Goal: Information Seeking & Learning: Learn about a topic

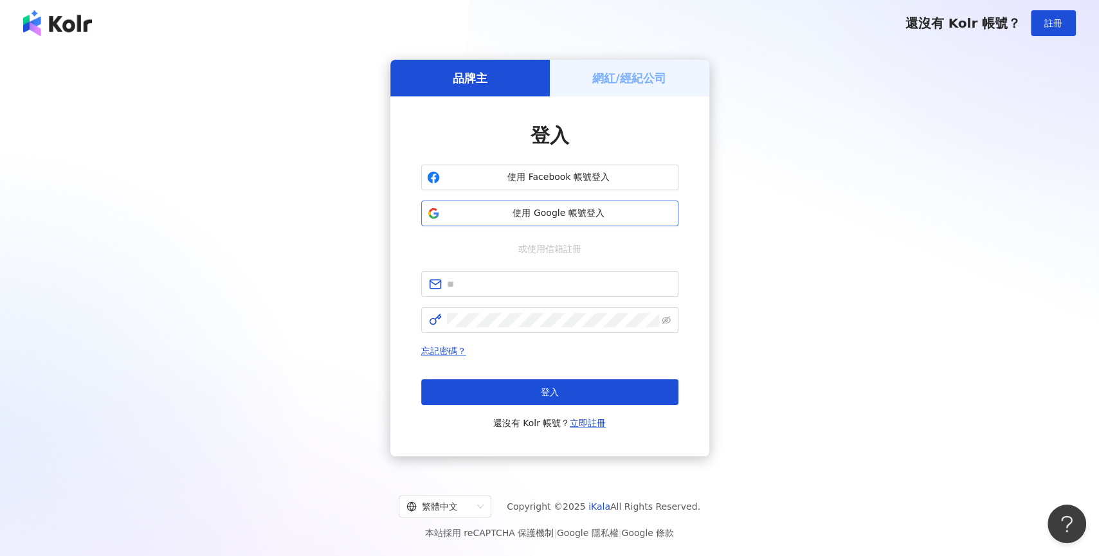
click at [568, 223] on button "使用 Google 帳號登入" at bounding box center [549, 214] width 257 height 26
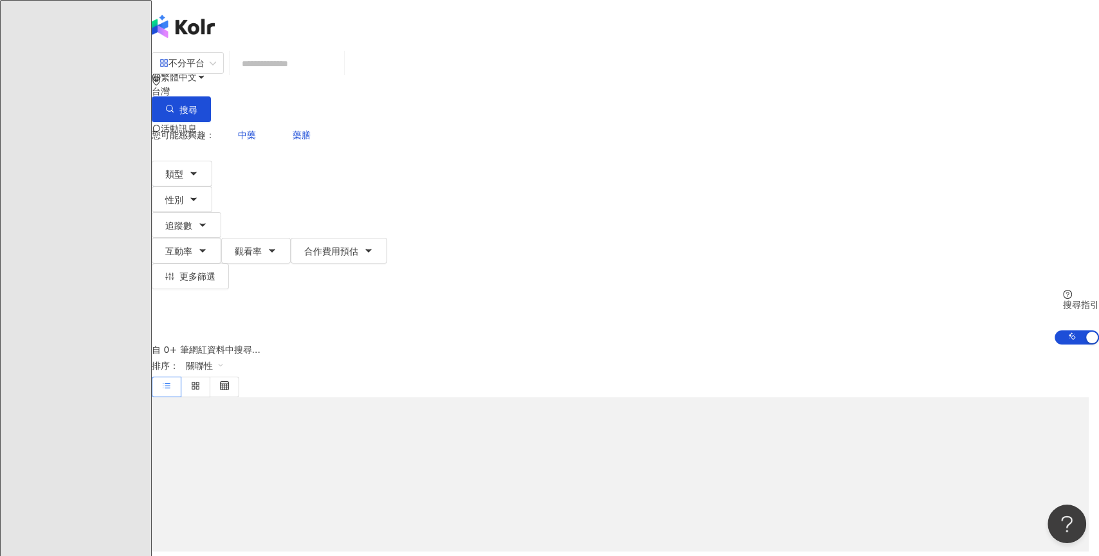
click at [339, 76] on input "search" at bounding box center [287, 63] width 104 height 24
type input "*"
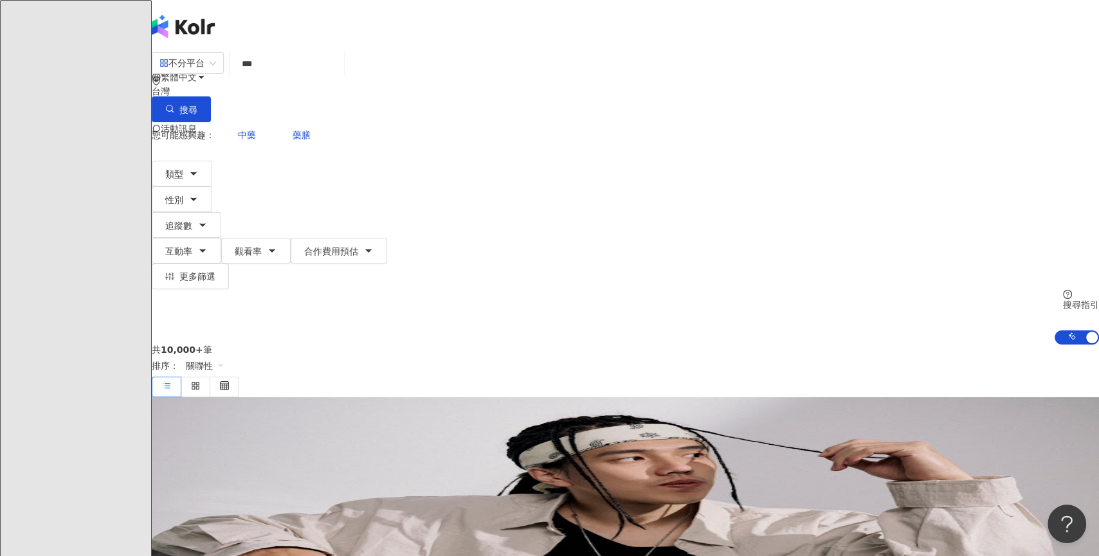
type input "***"
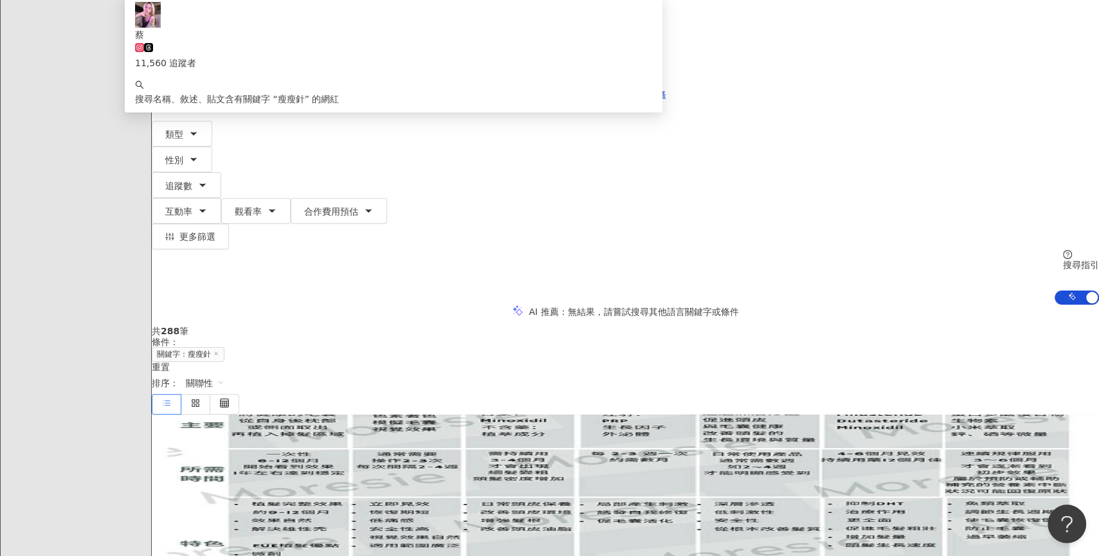
scroll to position [14, 0]
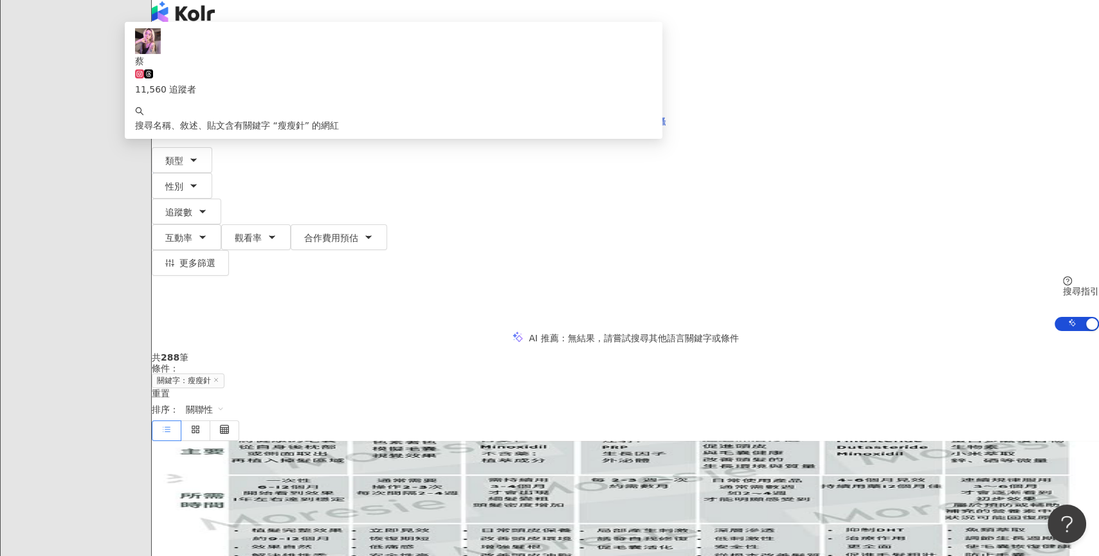
click at [205, 60] on div "不分平台" at bounding box center [182, 49] width 45 height 21
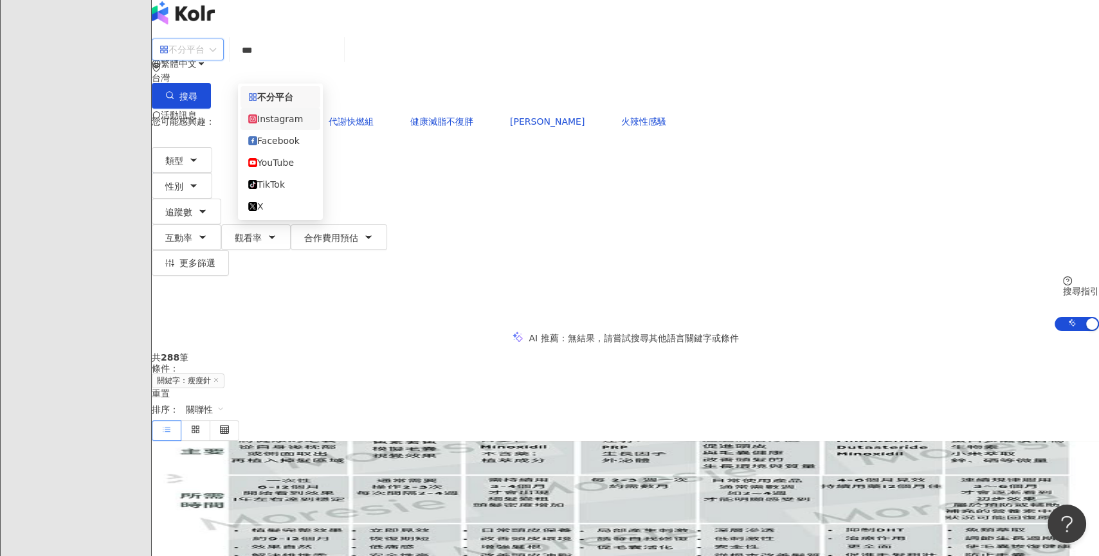
click at [307, 116] on div "Instagram" at bounding box center [280, 119] width 64 height 14
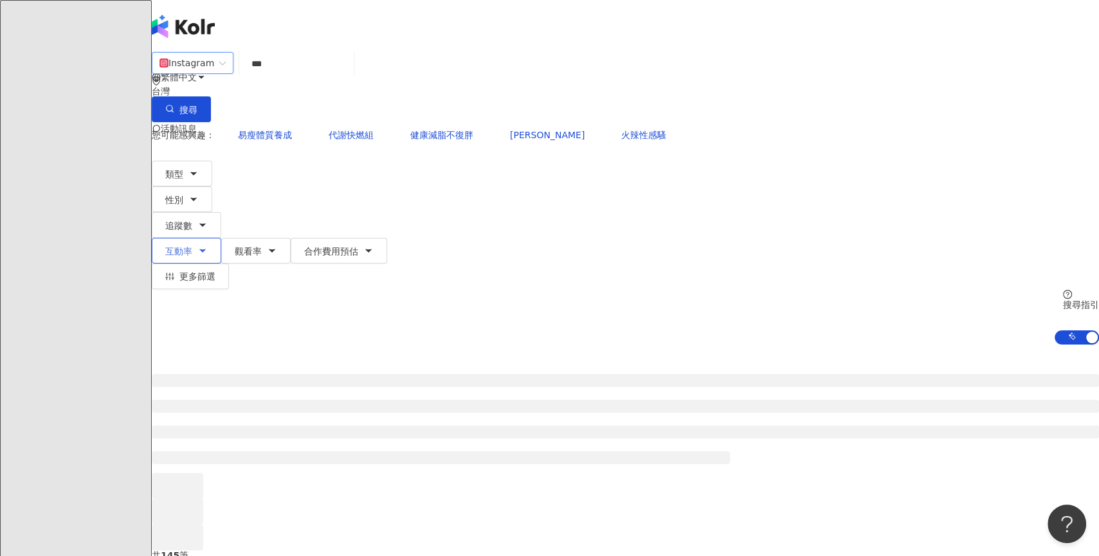
click at [221, 238] on button "互動率" at bounding box center [186, 251] width 69 height 26
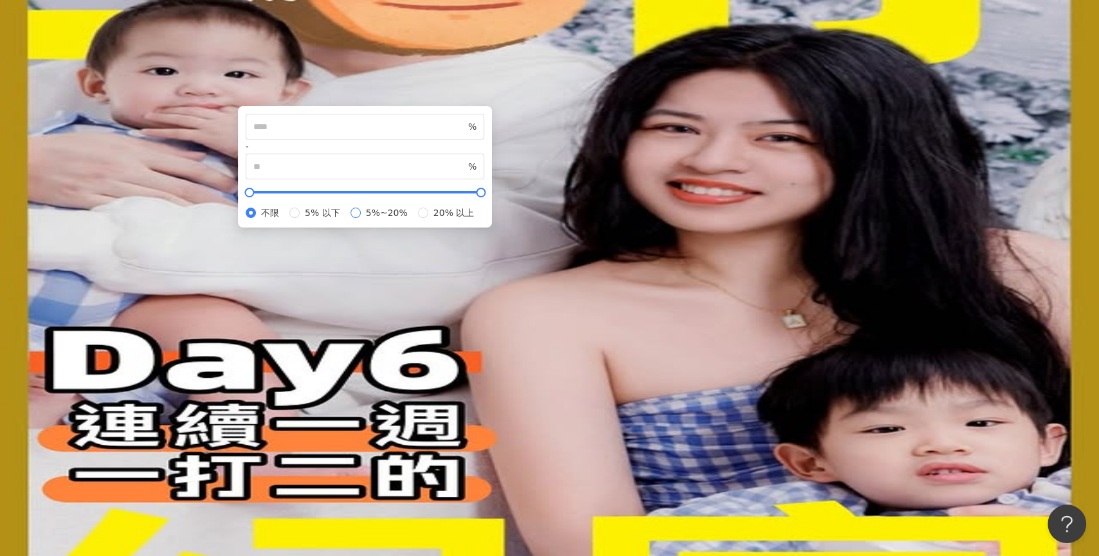
click at [413, 220] on span "5%~20%" at bounding box center [387, 213] width 52 height 14
type input "*"
type input "**"
click at [284, 220] on label "不限" at bounding box center [265, 213] width 39 height 14
click at [887, 169] on div "Instagram *** 台灣 搜尋 1ba8aeed-aeeb-4607-90a2-64207e5a2037 蔡 11,560 追蹤者 搜尋名稱、敘述、貼…" at bounding box center [626, 197] width 948 height 293
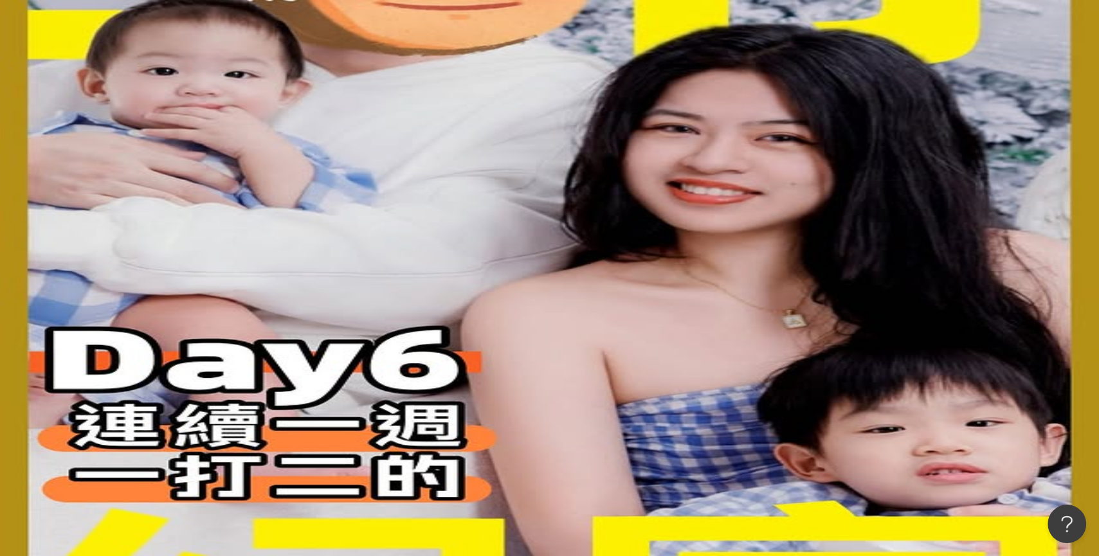
click at [183, 169] on span "類型" at bounding box center [174, 174] width 18 height 10
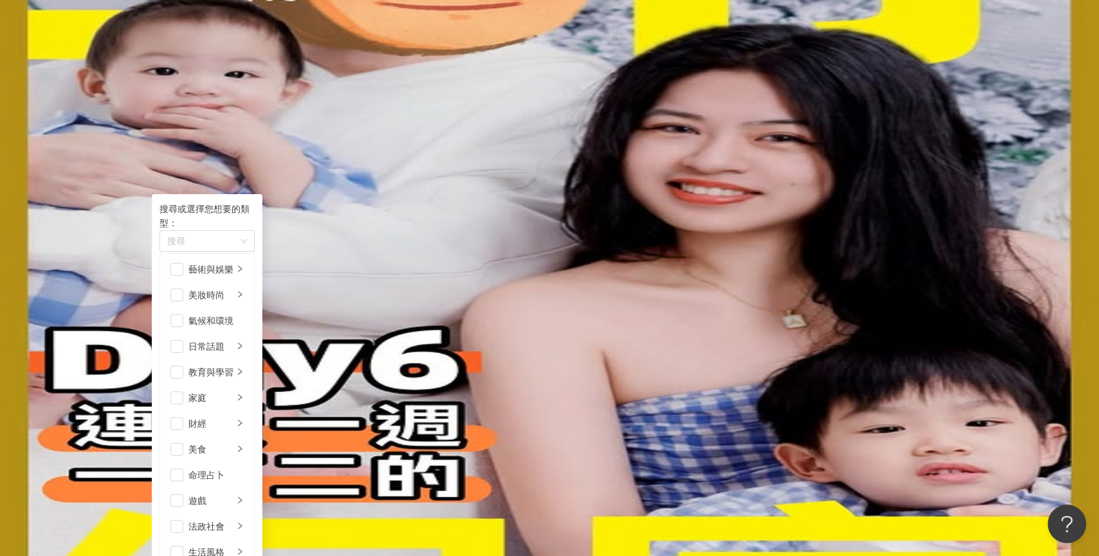
click at [875, 122] on div "您可能感興趣： 易瘦體質養成 代謝快燃組 健康減脂不復胖 代謝丸小紫 火辣性感騷 類型 搜尋或選擇您想要的類型： 搜尋 藝術與娛樂 美妝時尚 氣候和環境 日常…" at bounding box center [626, 233] width 948 height 223
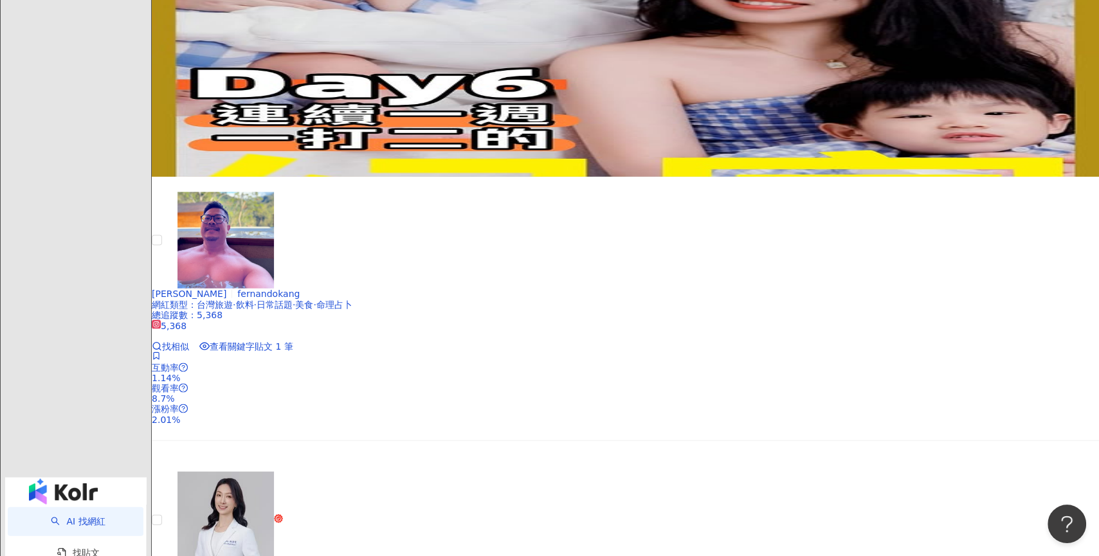
scroll to position [2457, 0]
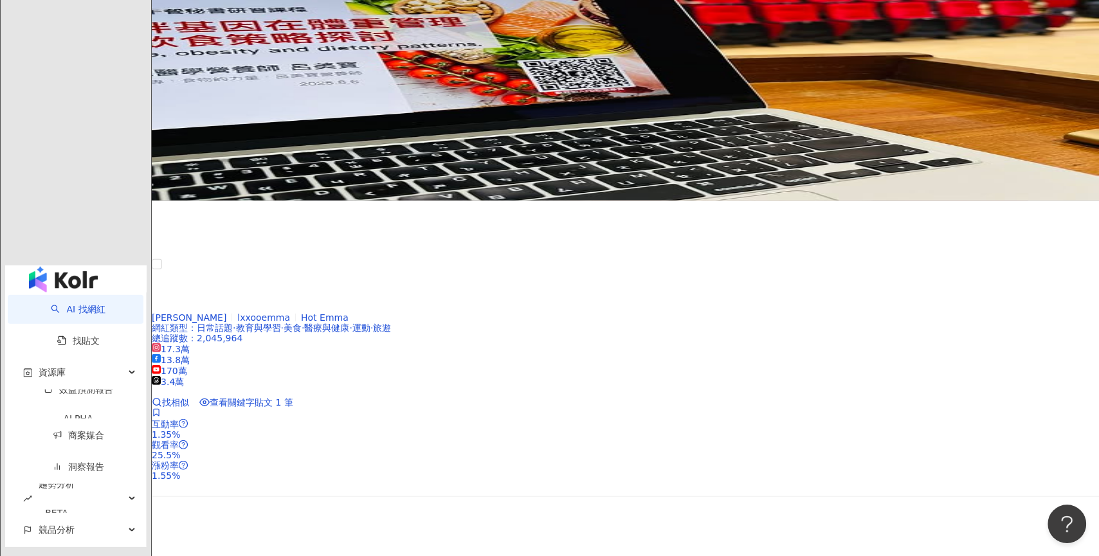
scroll to position [2615, 0]
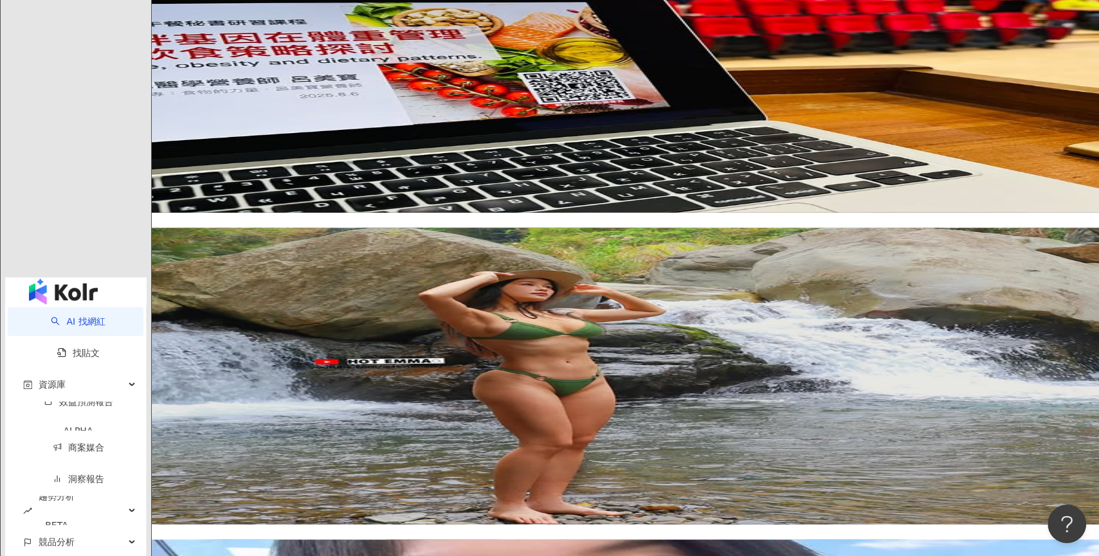
scroll to position [2573, 0]
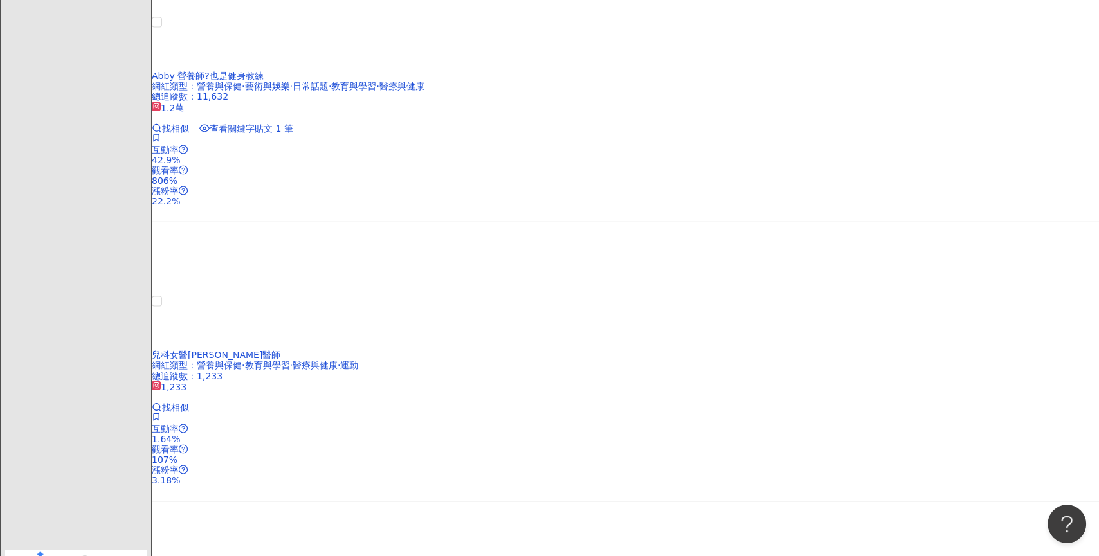
scroll to position [2396, 0]
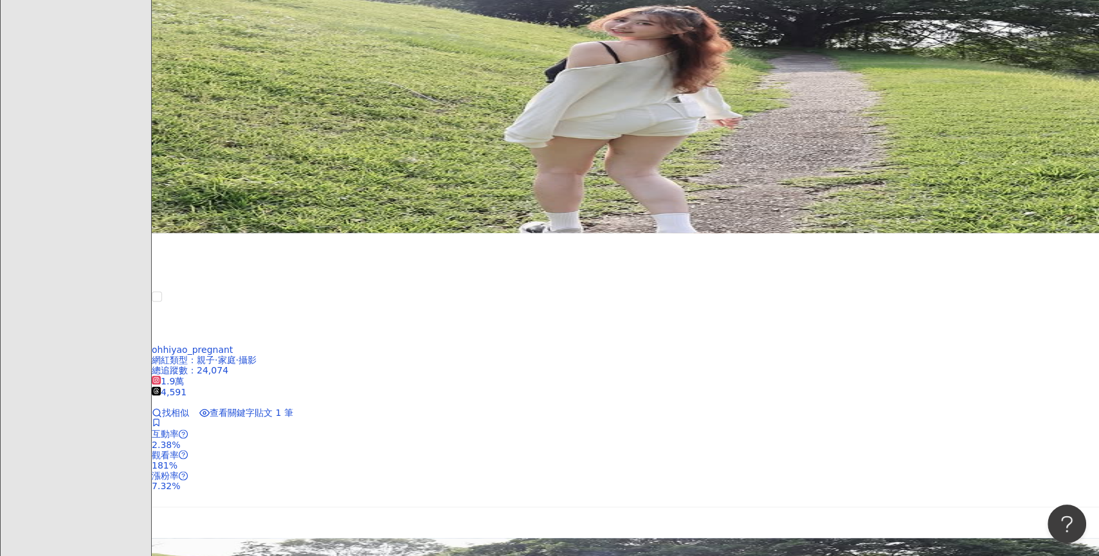
scroll to position [1395, 0]
